Goal: Find specific page/section: Find specific page/section

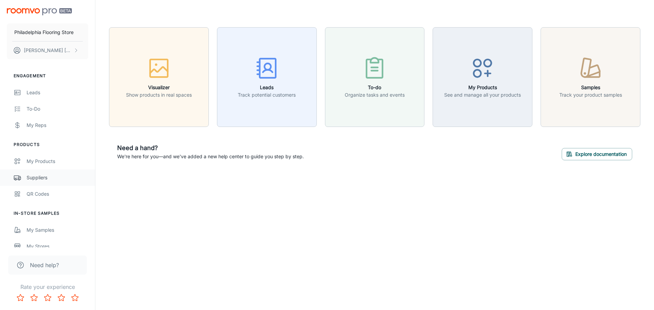
click at [44, 175] on div "Suppliers" at bounding box center [58, 177] width 62 height 7
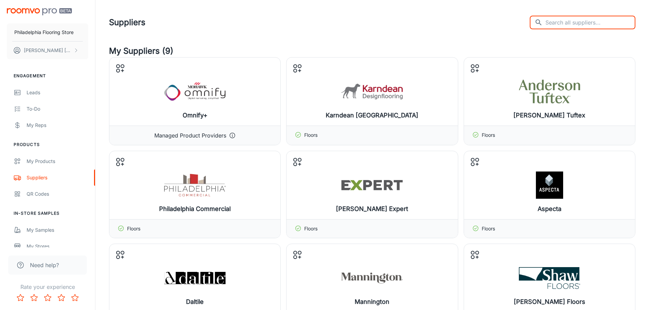
click at [572, 19] on input "text" at bounding box center [590, 23] width 90 height 14
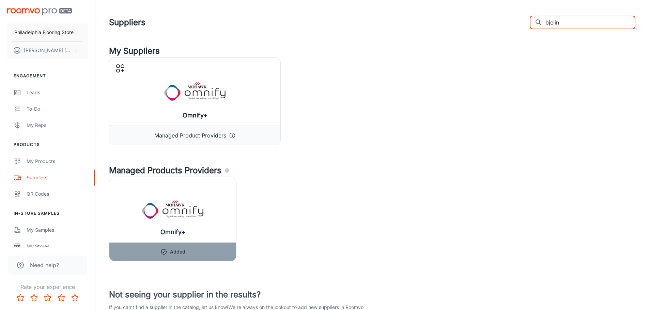
drag, startPoint x: 590, startPoint y: 24, endPoint x: 544, endPoint y: 14, distance: 47.0
click at [523, 25] on div "Suppliers ​ bjelin ​" at bounding box center [372, 23] width 526 height 18
click at [597, 22] on input "bjelin" at bounding box center [590, 23] width 90 height 14
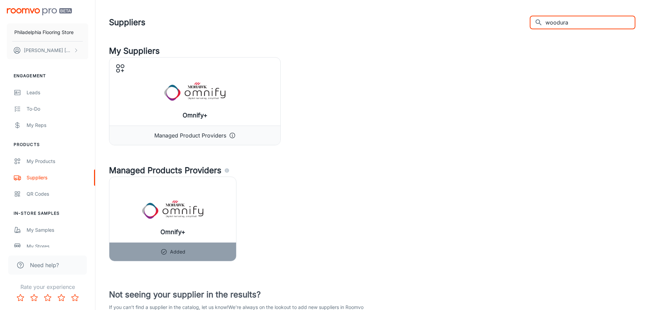
drag, startPoint x: 560, startPoint y: 23, endPoint x: 494, endPoint y: 27, distance: 66.2
click at [495, 27] on div "Suppliers ​ woodura ​" at bounding box center [372, 23] width 526 height 18
type input "woodura"
